Goal: Information Seeking & Learning: Learn about a topic

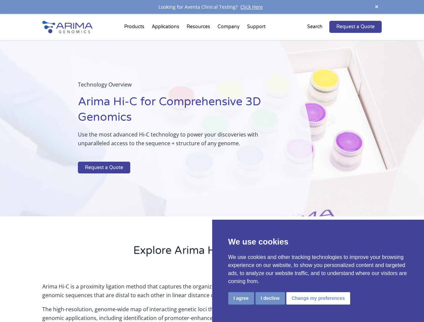
click at [212, 161] on p at bounding box center [178, 157] width 201 height 9
click at [241, 299] on button "I agree" at bounding box center [241, 299] width 26 height 12
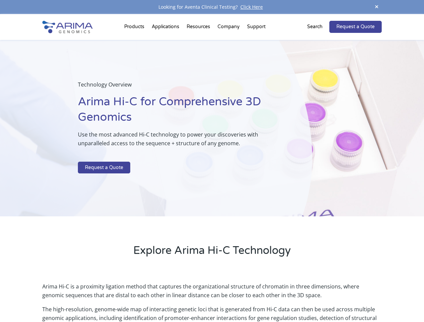
click at [270, 299] on p "Arima Hi-C is a proximity ligation method that captures the organizational stru…" at bounding box center [211, 293] width 339 height 23
click at [317, 299] on p "Arima Hi-C is a proximity ligation method that captures the organizational stru…" at bounding box center [211, 293] width 339 height 23
click at [377, 7] on span at bounding box center [377, 7] width 10 height 9
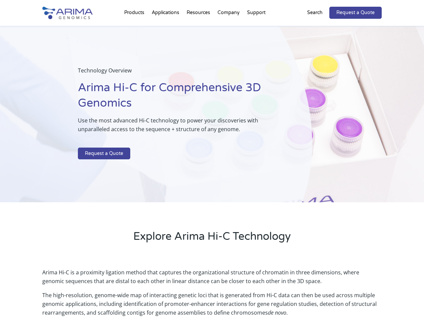
click at [212, 168] on div "Technology Overview Arima Hi-C for Comprehensive 3D Genomics Use the most advan…" at bounding box center [156, 114] width 312 height 177
click at [135, 28] on div "Technology Overview Arima Hi-C for Comprehensive 3D Genomics Use the most advan…" at bounding box center [156, 114] width 312 height 177
click at [199, 28] on div "Technology Overview Arima Hi-C for Comprehensive 3D Genomics Use the most advan…" at bounding box center [156, 114] width 312 height 177
click at [229, 28] on div "Technology Overview Arima Hi-C for Comprehensive 3D Genomics Use the most advan…" at bounding box center [156, 114] width 312 height 177
click at [256, 28] on div "Technology Overview Arima Hi-C for Comprehensive 3D Genomics Use the most advan…" at bounding box center [156, 114] width 312 height 177
